Goal: Information Seeking & Learning: Learn about a topic

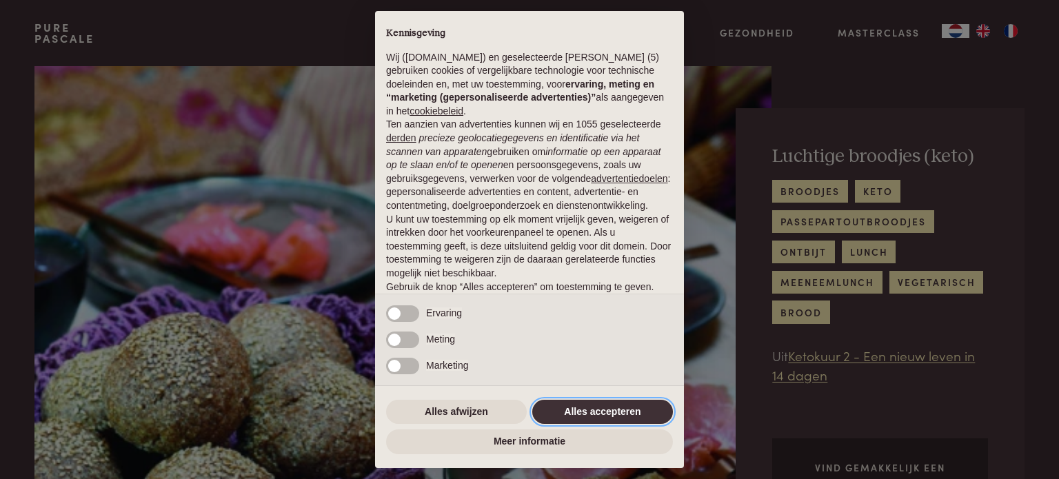
click at [612, 406] on button "Alles accepteren" at bounding box center [602, 412] width 141 height 25
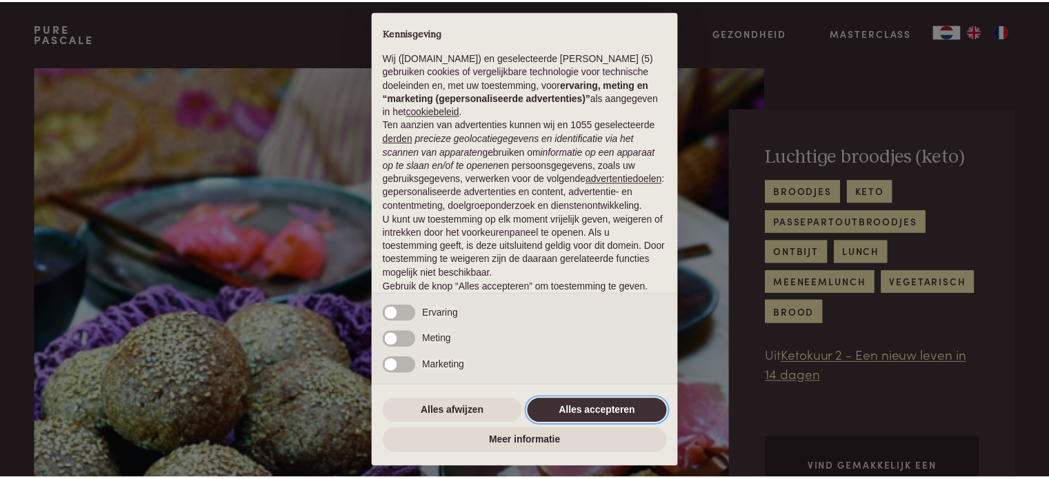
scroll to position [74, 0]
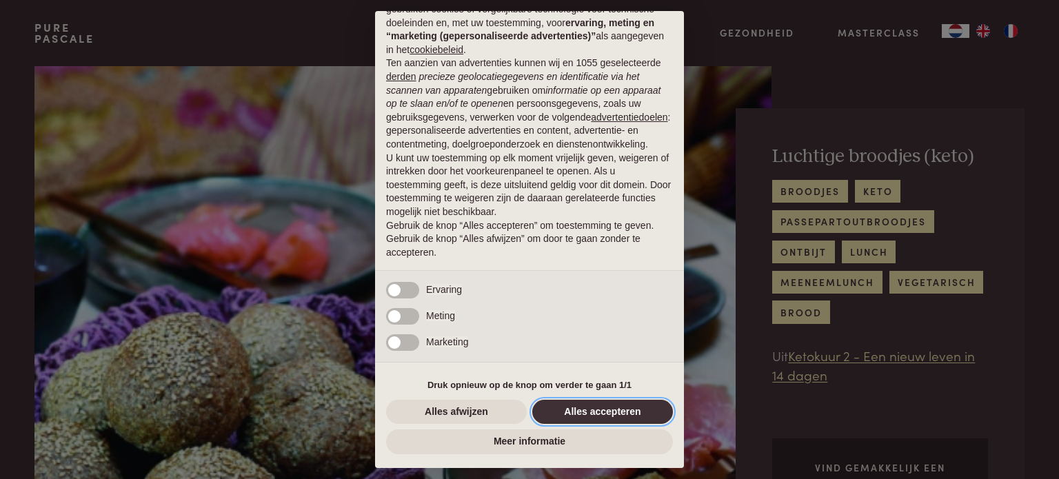
click at [618, 415] on button "Alles accepteren" at bounding box center [602, 412] width 141 height 25
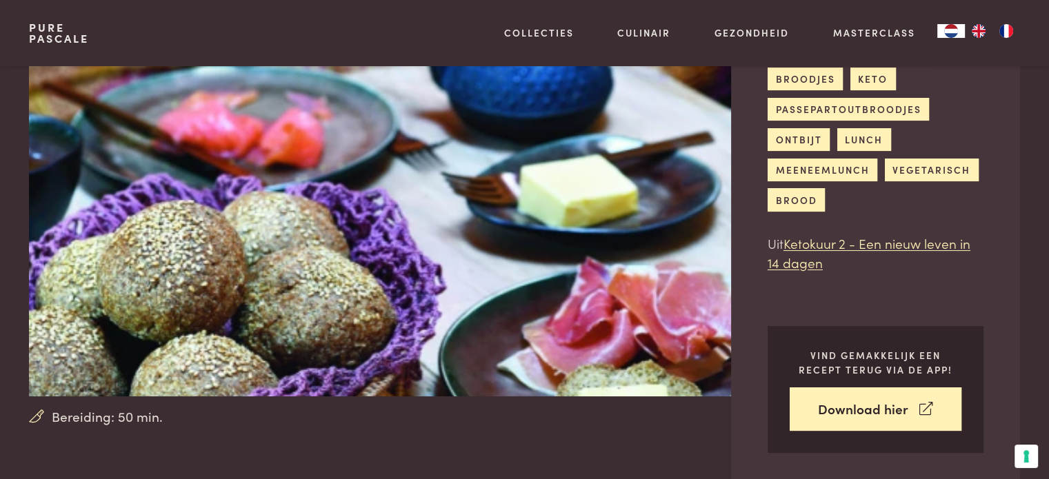
scroll to position [207, 0]
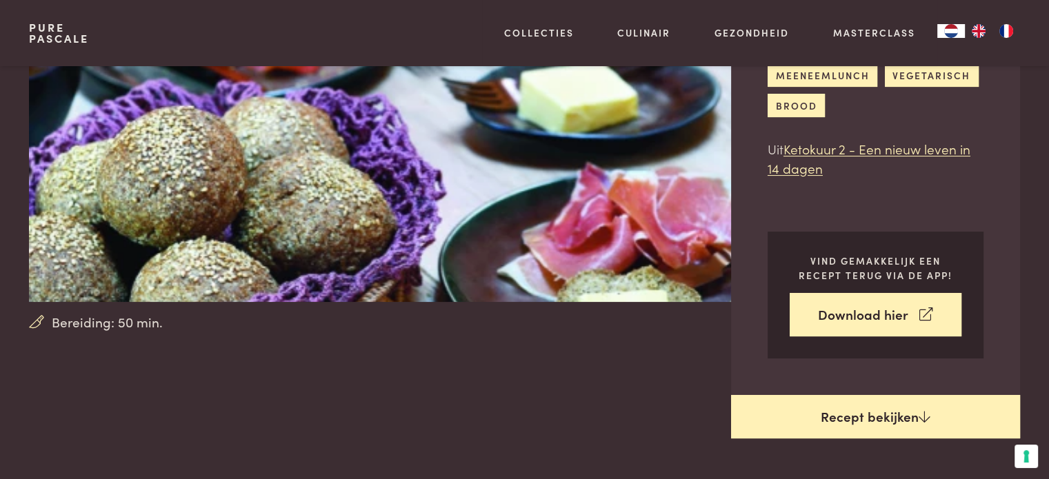
click at [866, 412] on link "Recept bekijken" at bounding box center [875, 417] width 289 height 44
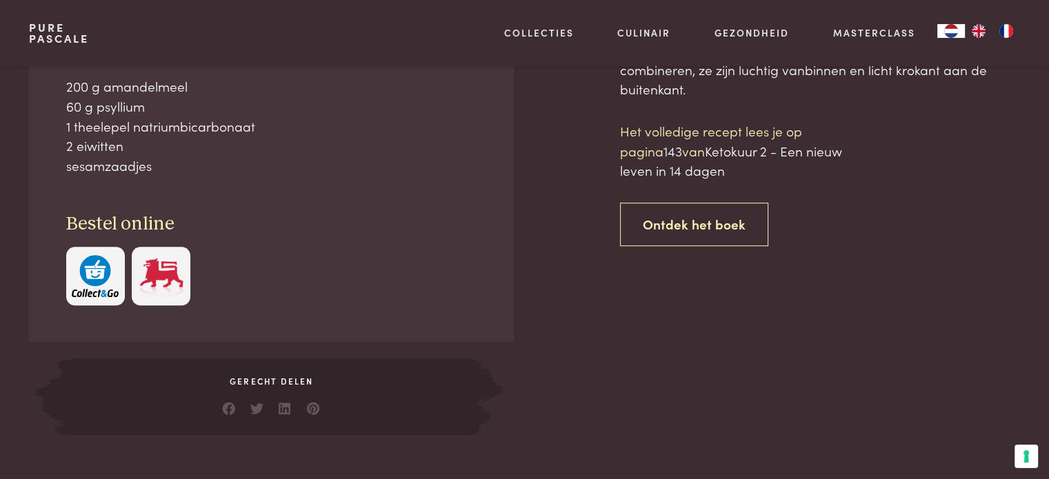
scroll to position [717, 0]
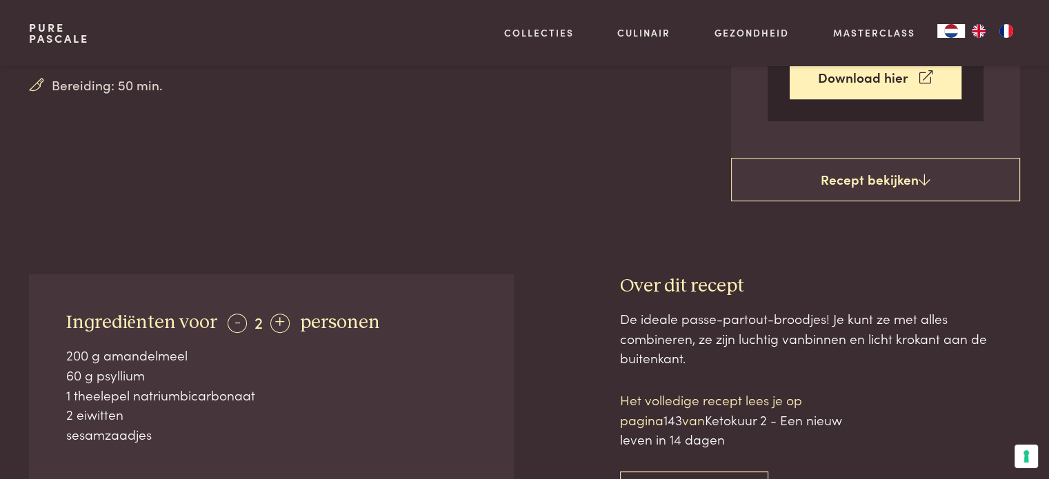
scroll to position [441, 0]
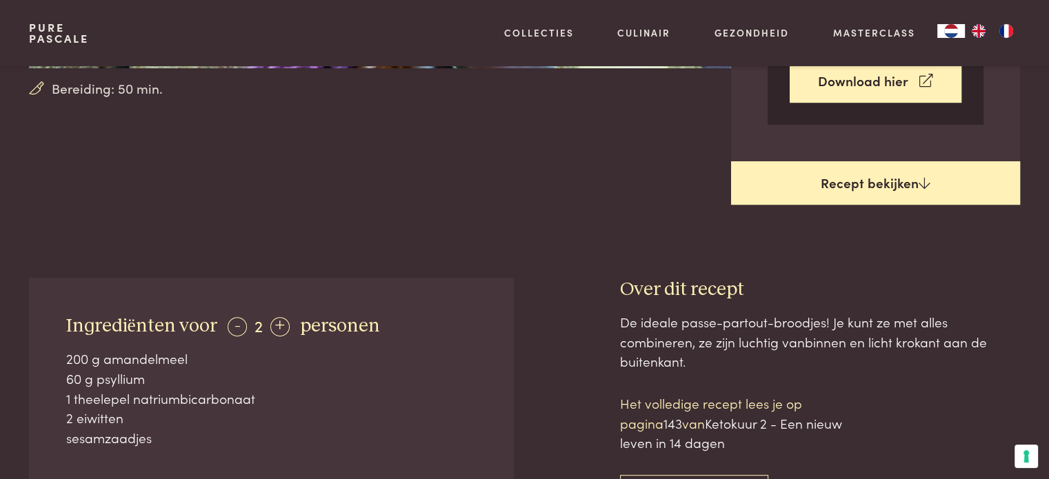
click at [843, 186] on link "Recept bekijken" at bounding box center [875, 183] width 289 height 44
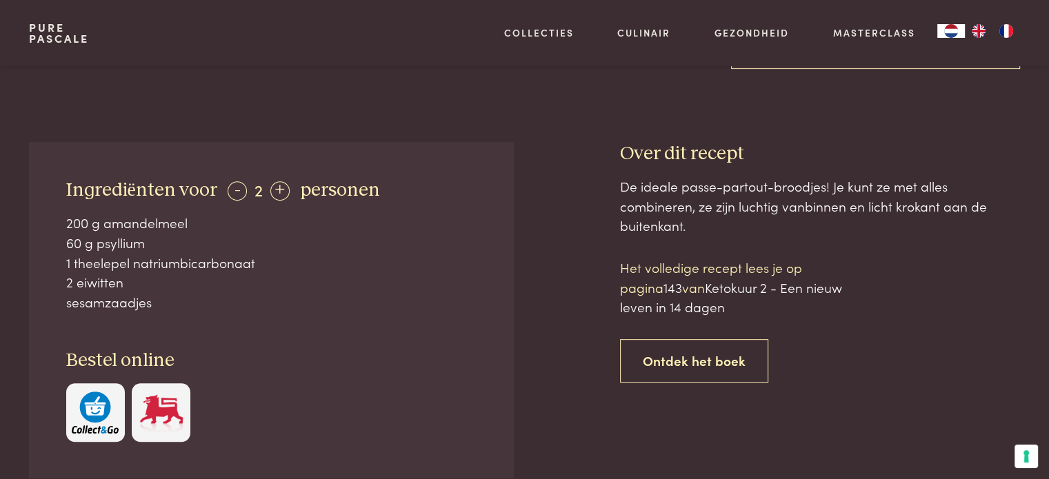
scroll to position [295, 0]
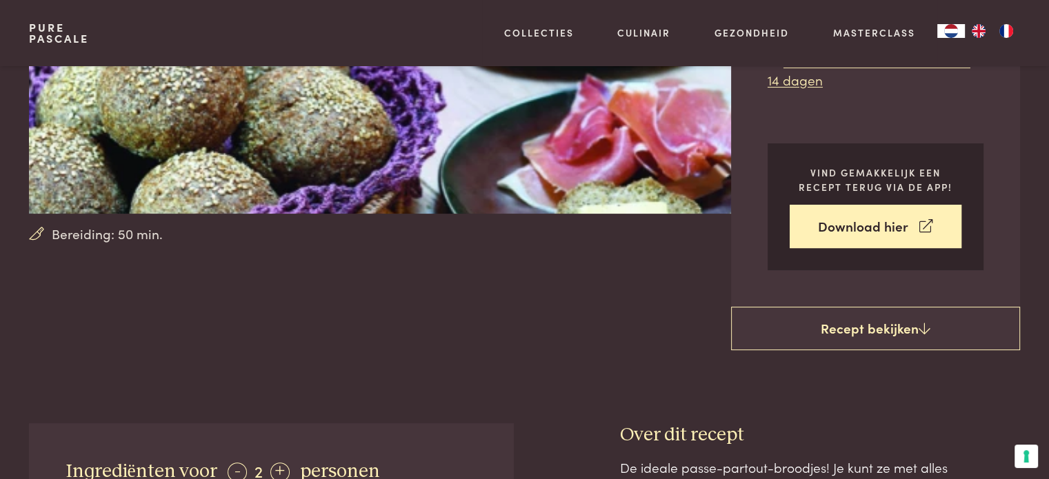
scroll to position [717, 0]
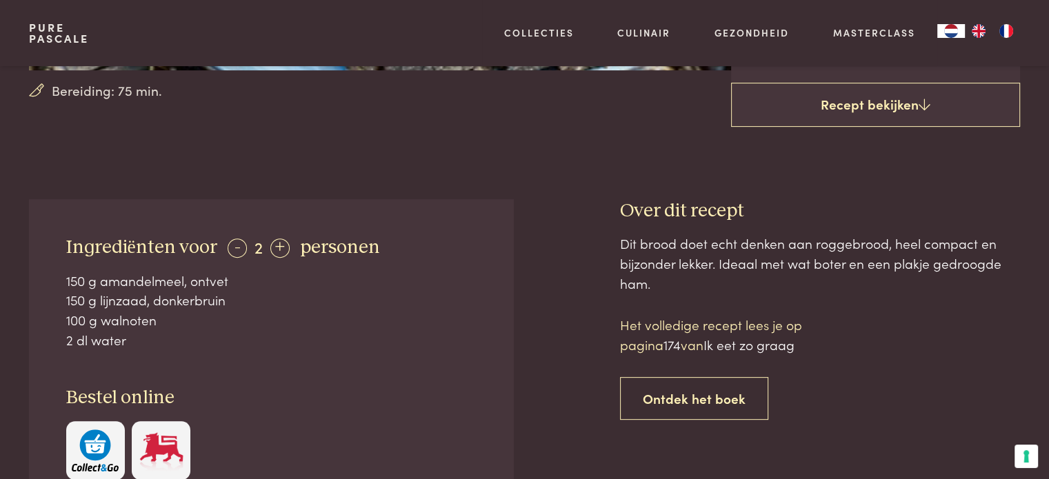
scroll to position [414, 0]
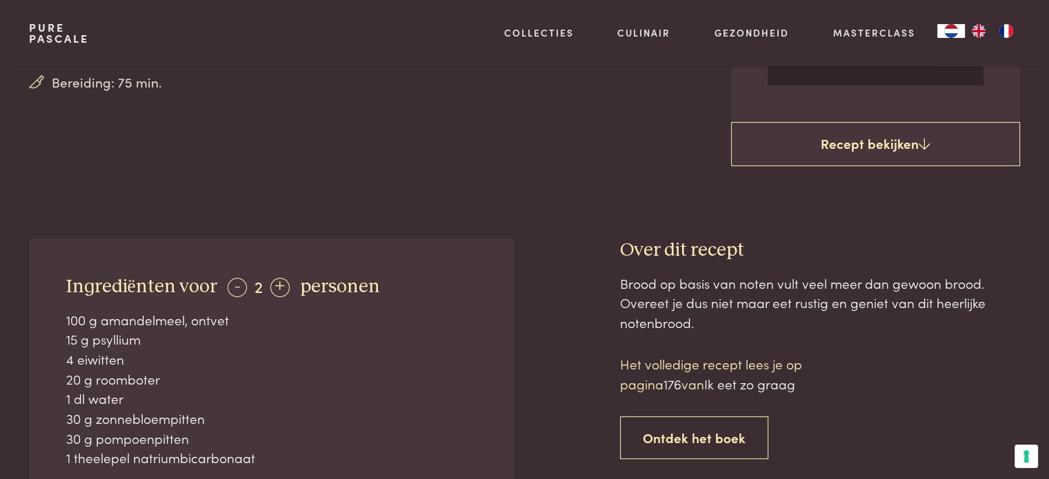
scroll to position [414, 0]
